Goal: Obtain resource: Download file/media

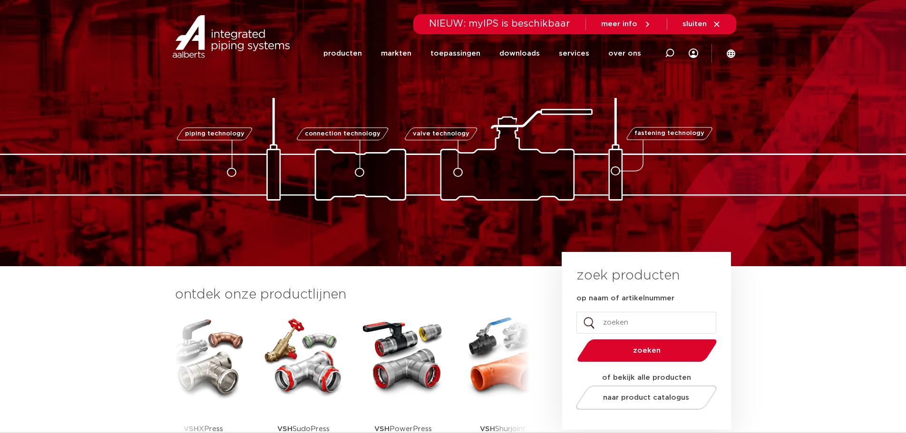
click at [642, 324] on input "op naam of artikelnummer" at bounding box center [646, 323] width 140 height 22
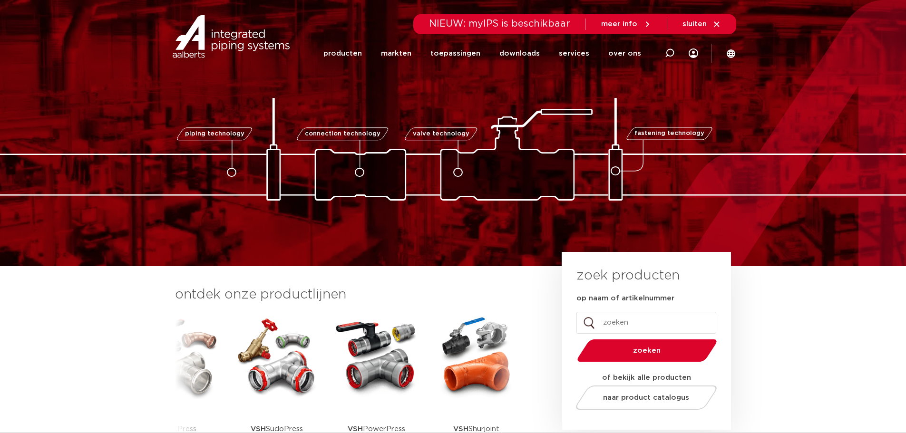
click at [271, 370] on img at bounding box center [277, 357] width 86 height 86
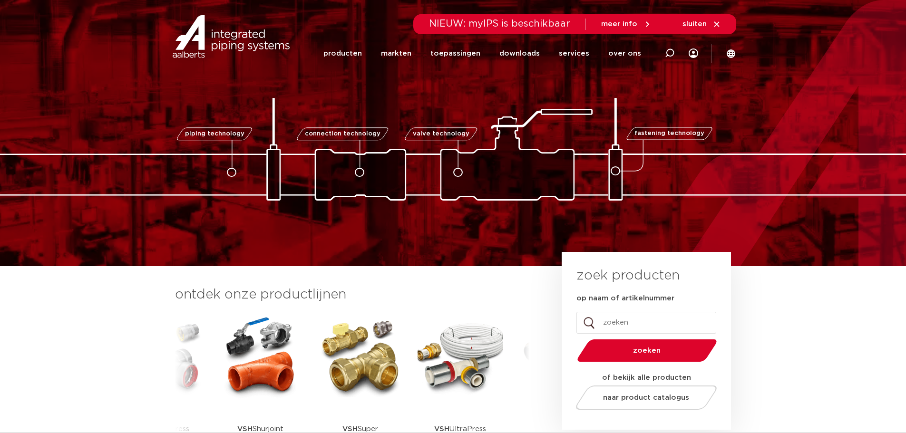
click at [376, 367] on img at bounding box center [361, 357] width 86 height 86
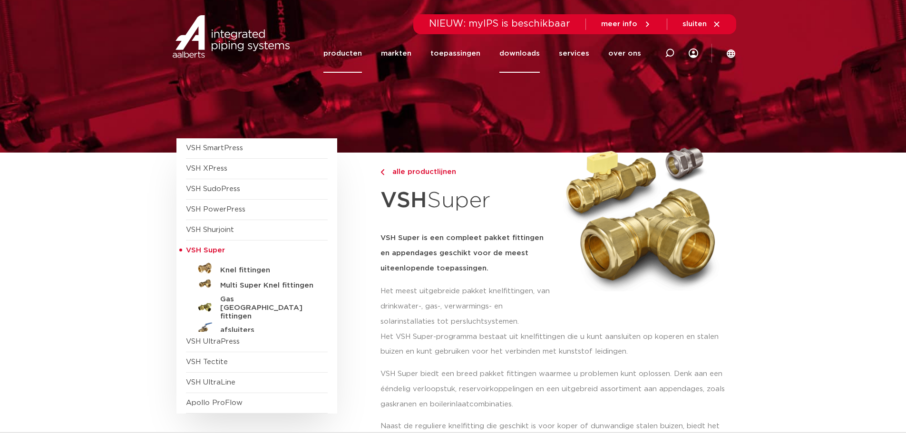
click at [530, 49] on link "downloads" at bounding box center [519, 53] width 40 height 39
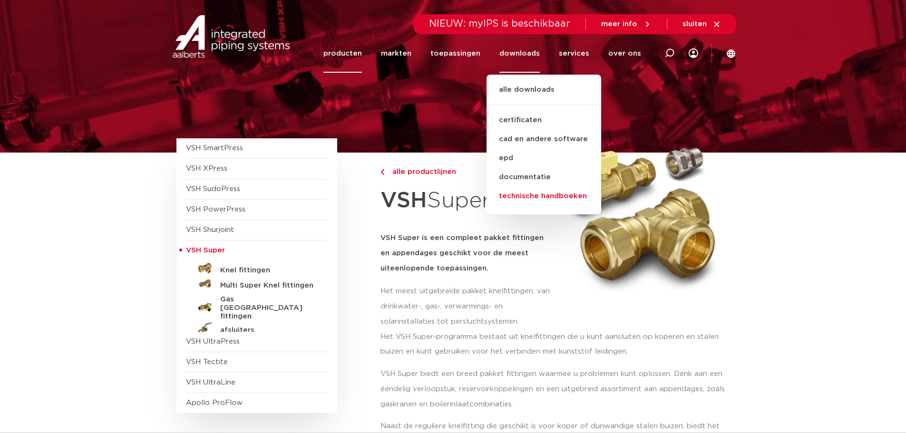
click at [532, 199] on link "technische handboeken" at bounding box center [543, 196] width 115 height 19
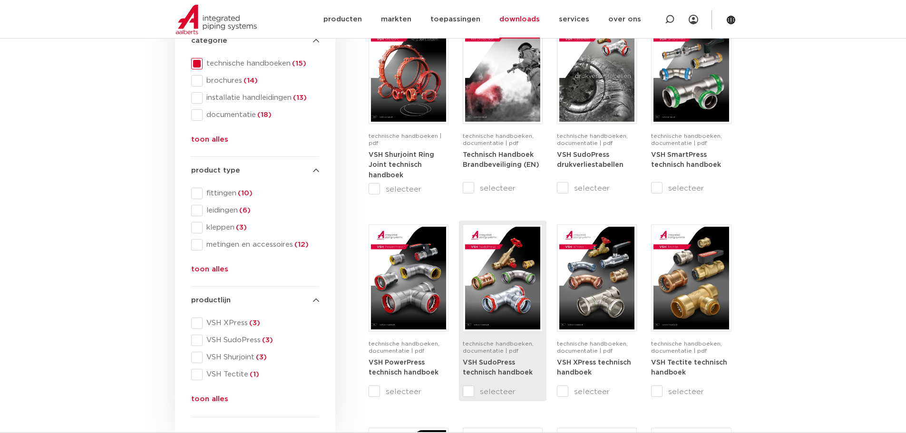
scroll to position [238, 0]
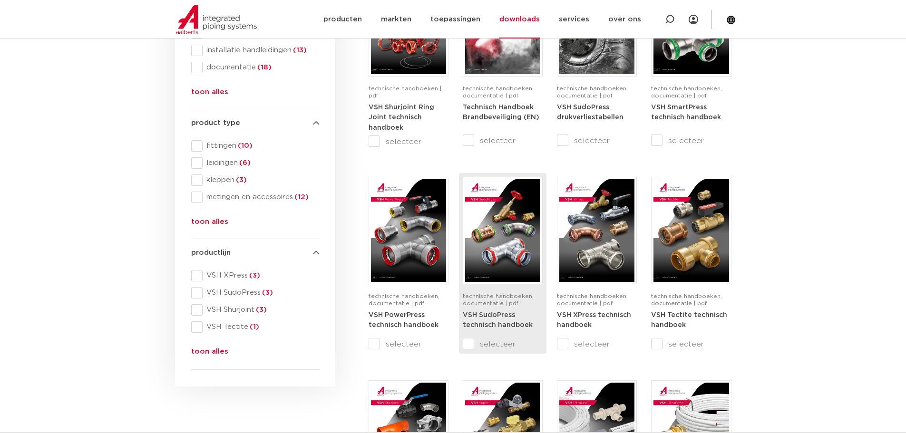
click at [498, 288] on div "technische handboeken, documentatie | pdf VSH SudoPress technisch handboek" at bounding box center [503, 258] width 80 height 162
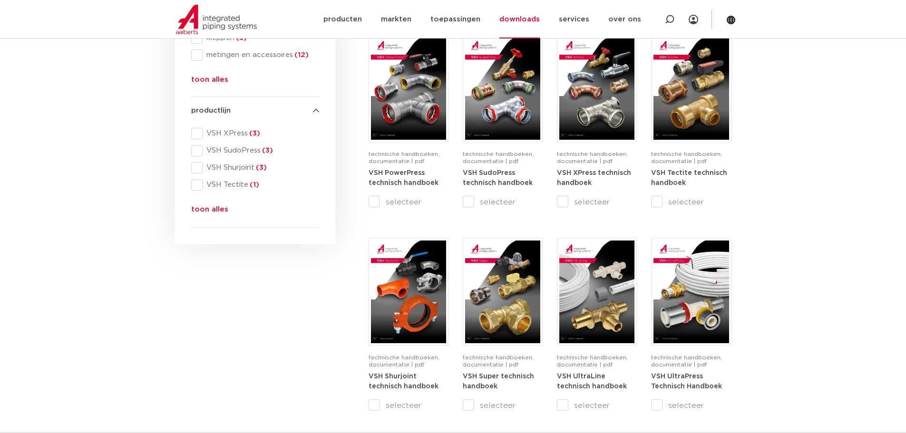
scroll to position [380, 0]
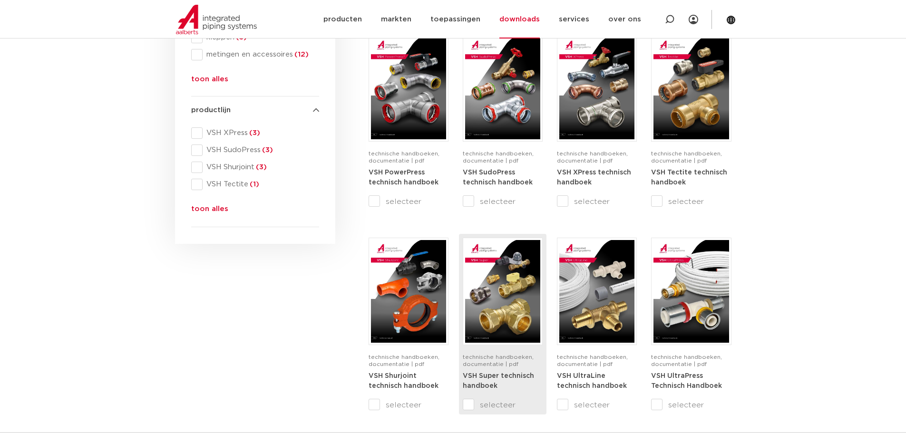
click at [483, 370] on div "technische handboeken, documentatie | pdf" at bounding box center [503, 362] width 80 height 17
